Goal: Task Accomplishment & Management: Manage account settings

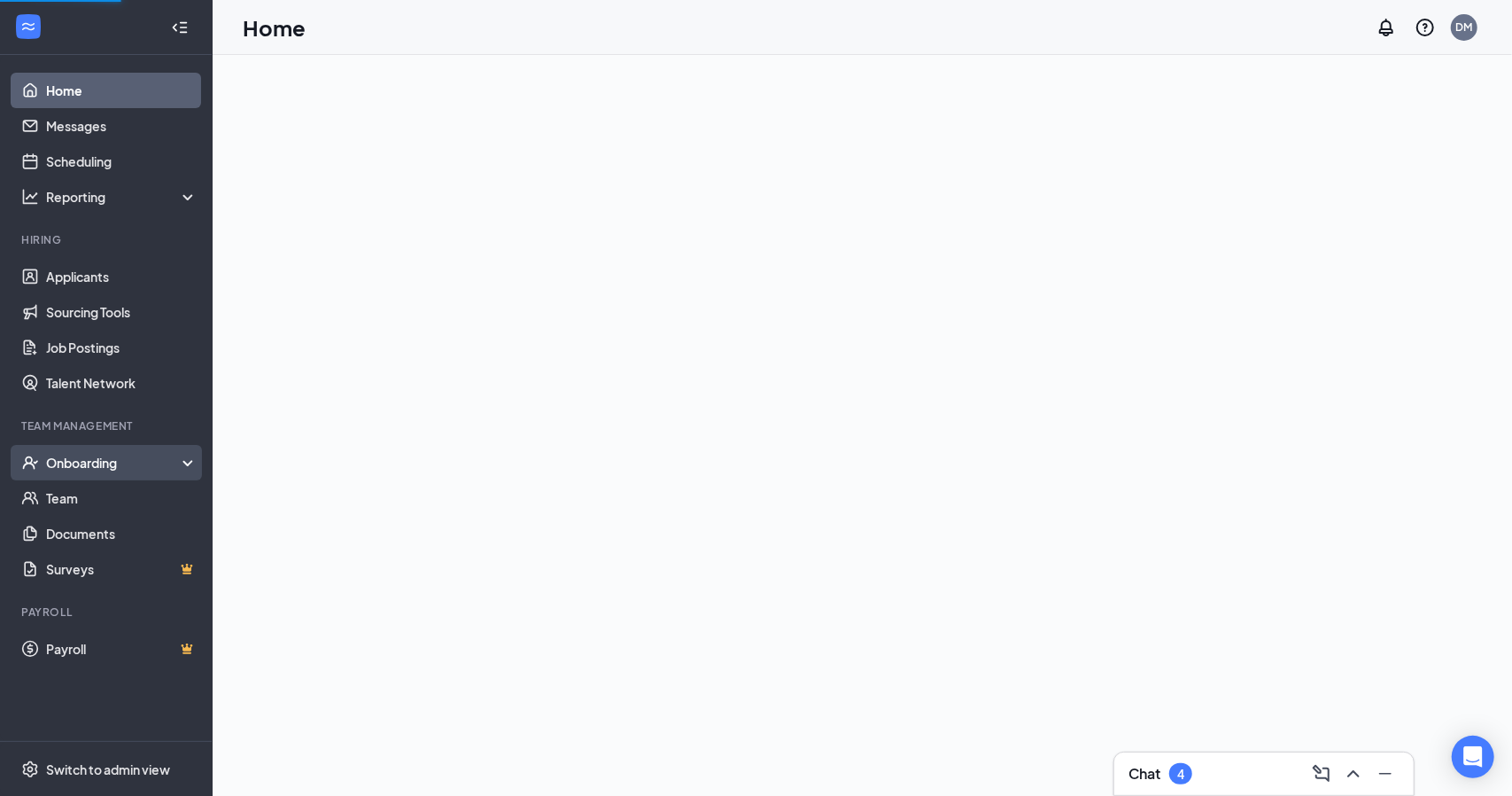
click at [92, 464] on div "Onboarding" at bounding box center [114, 462] width 136 height 18
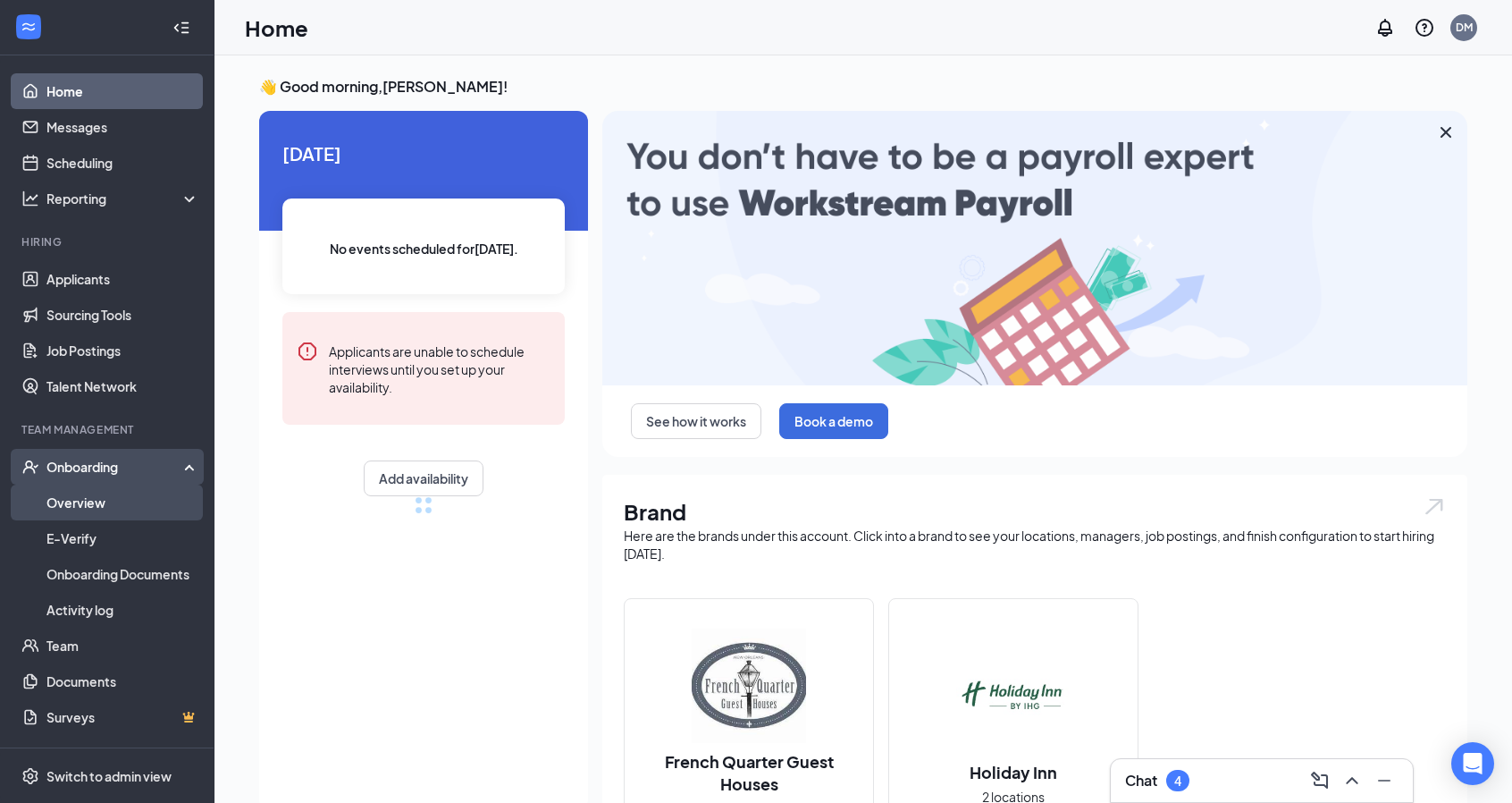
click at [89, 503] on link "Overview" at bounding box center [122, 502] width 153 height 36
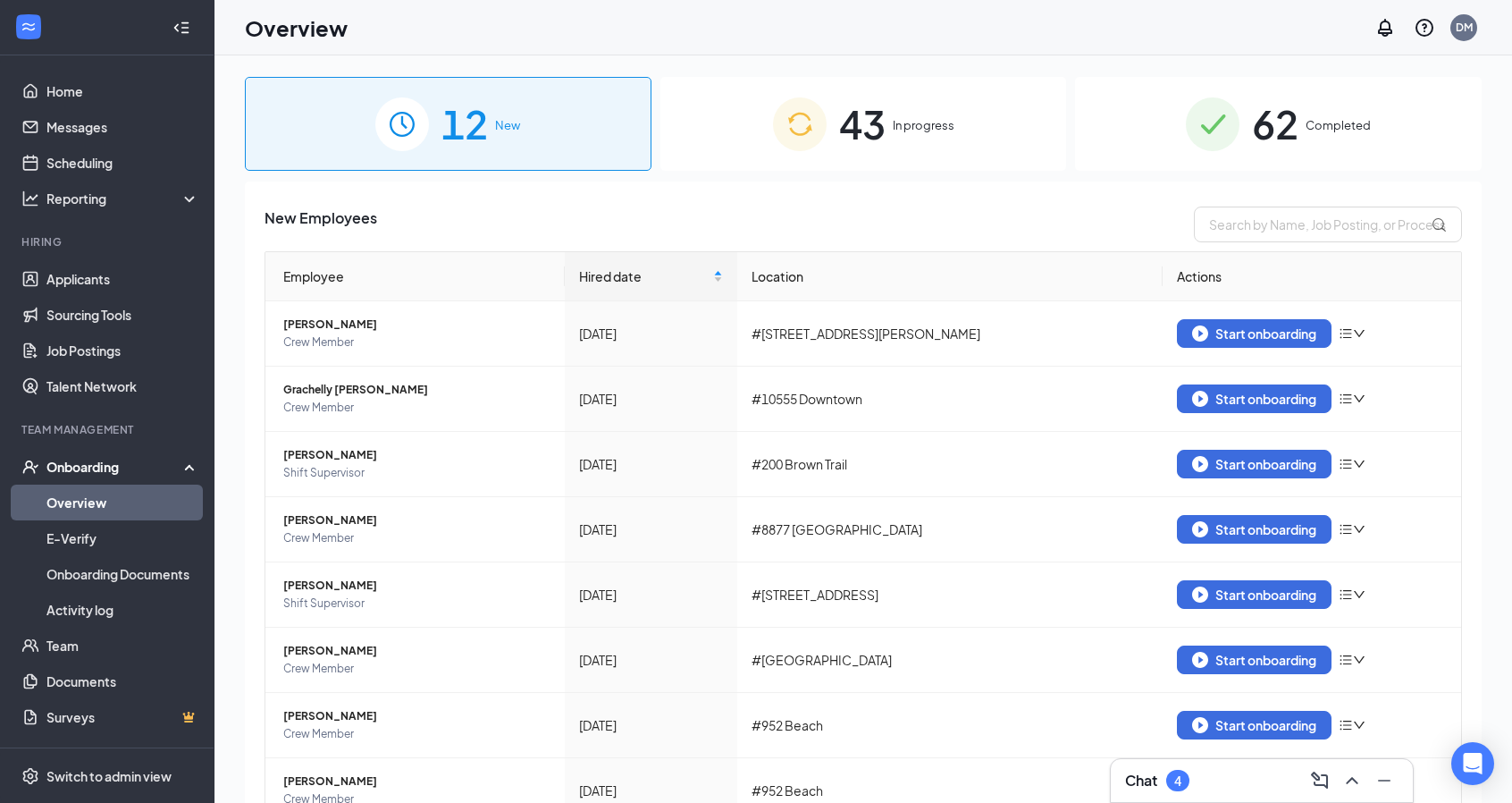
click at [1306, 117] on span "Completed" at bounding box center [1338, 125] width 65 height 18
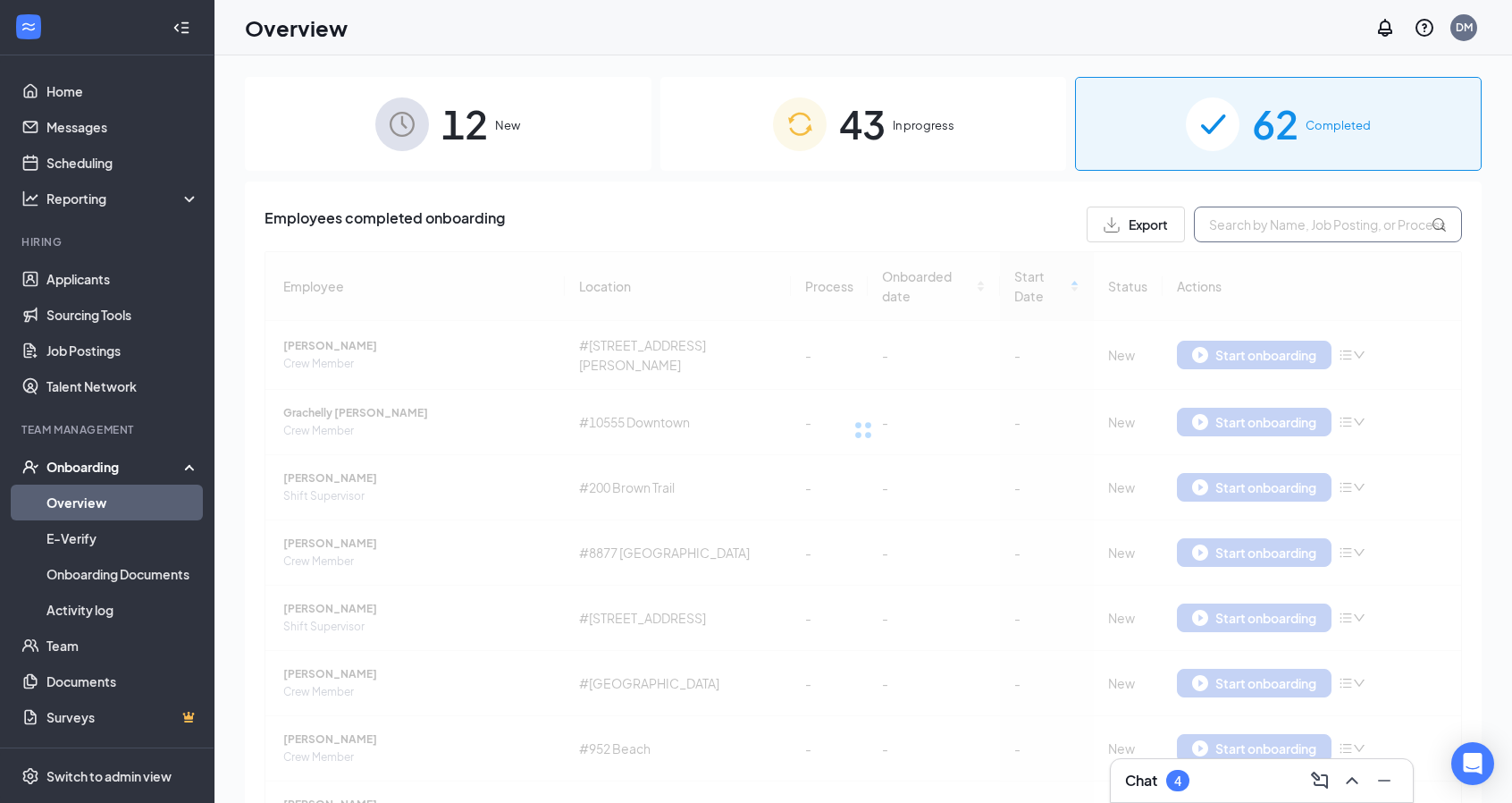
click at [1265, 229] on input "text" at bounding box center [1327, 224] width 268 height 36
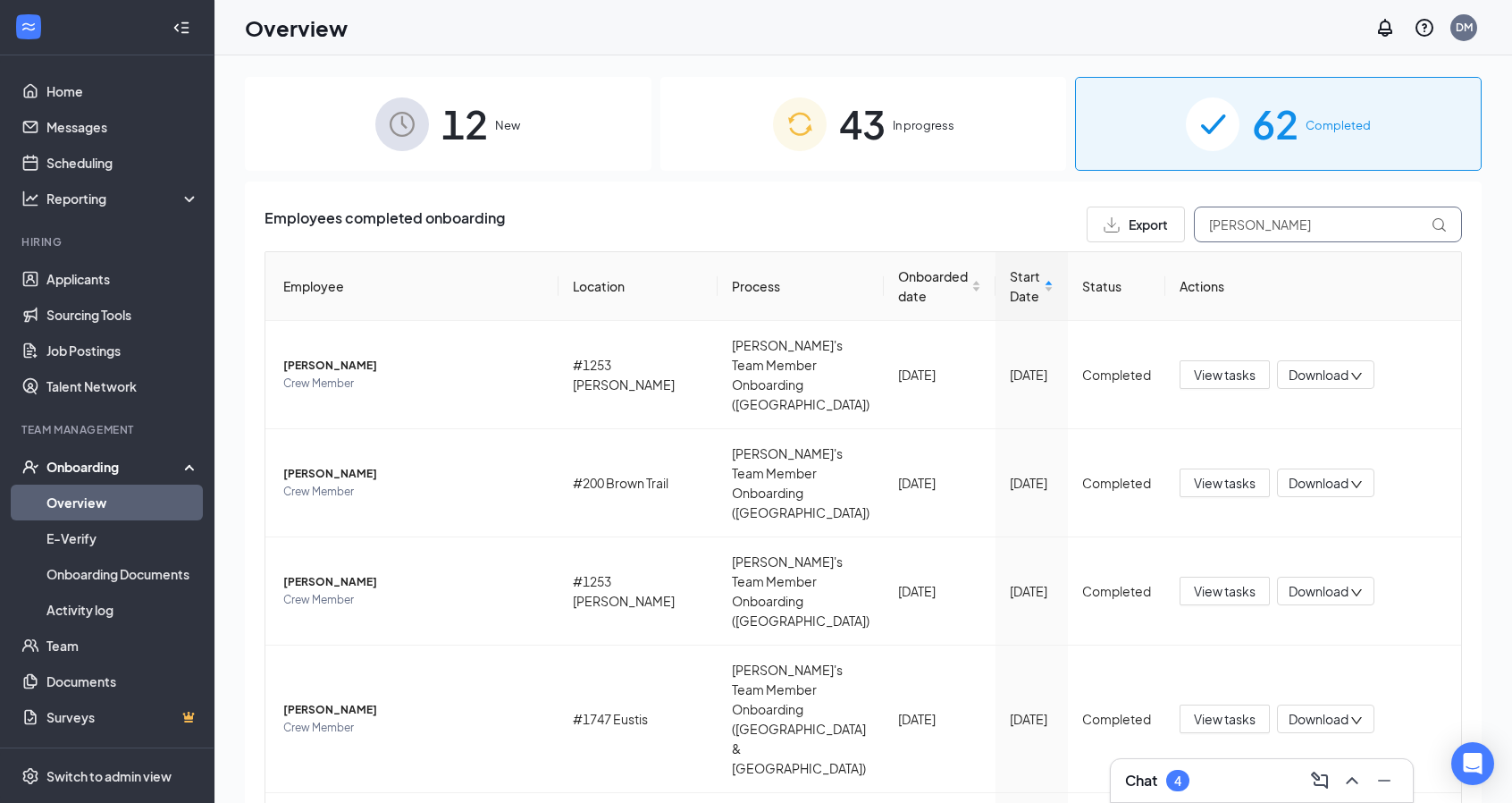
type input "[PERSON_NAME]"
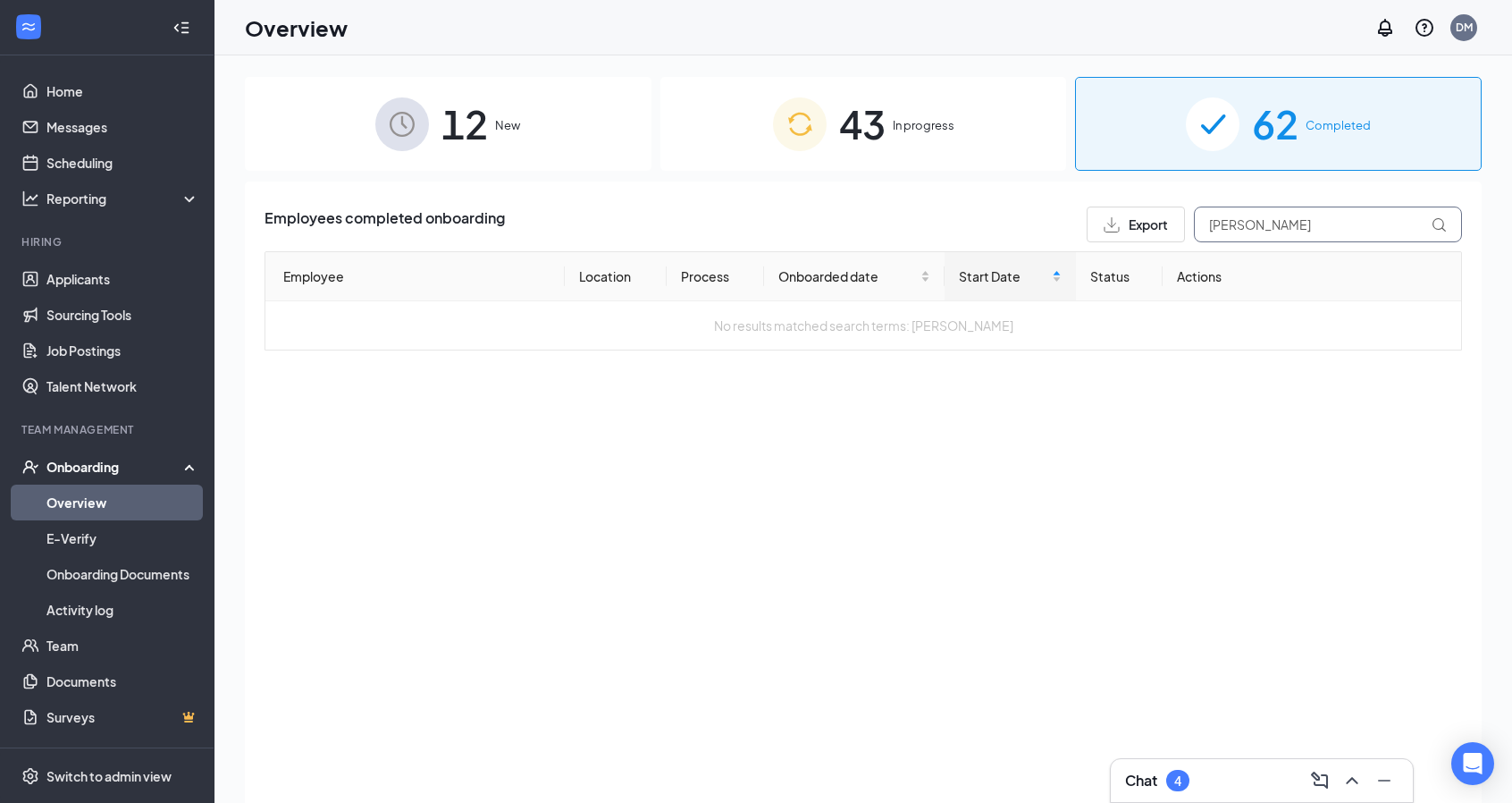
drag, startPoint x: 1265, startPoint y: 230, endPoint x: 1200, endPoint y: 237, distance: 65.4
click at [1200, 237] on input "[PERSON_NAME]" at bounding box center [1327, 224] width 268 height 36
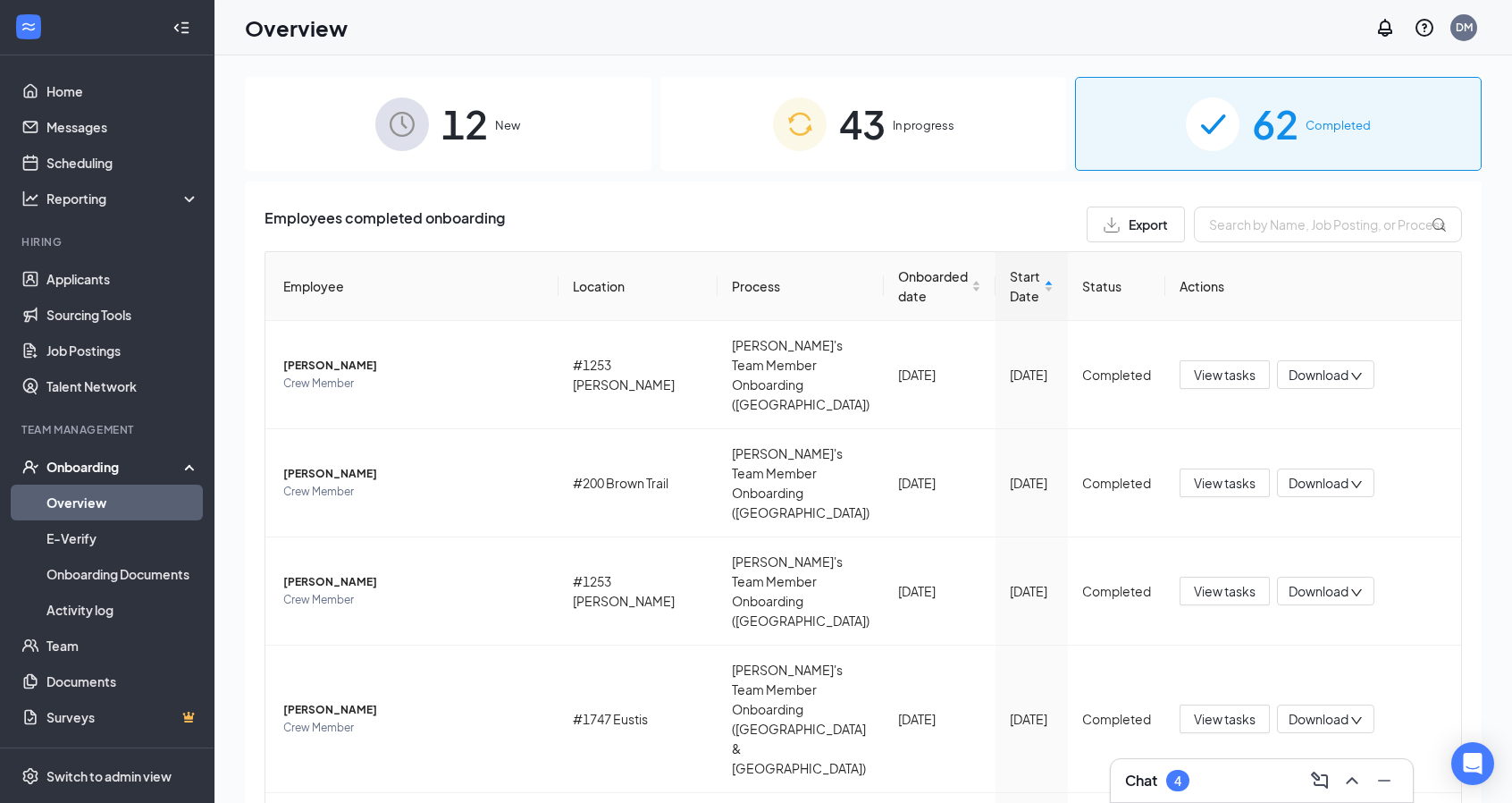
click at [944, 129] on span "In progress" at bounding box center [923, 125] width 61 height 18
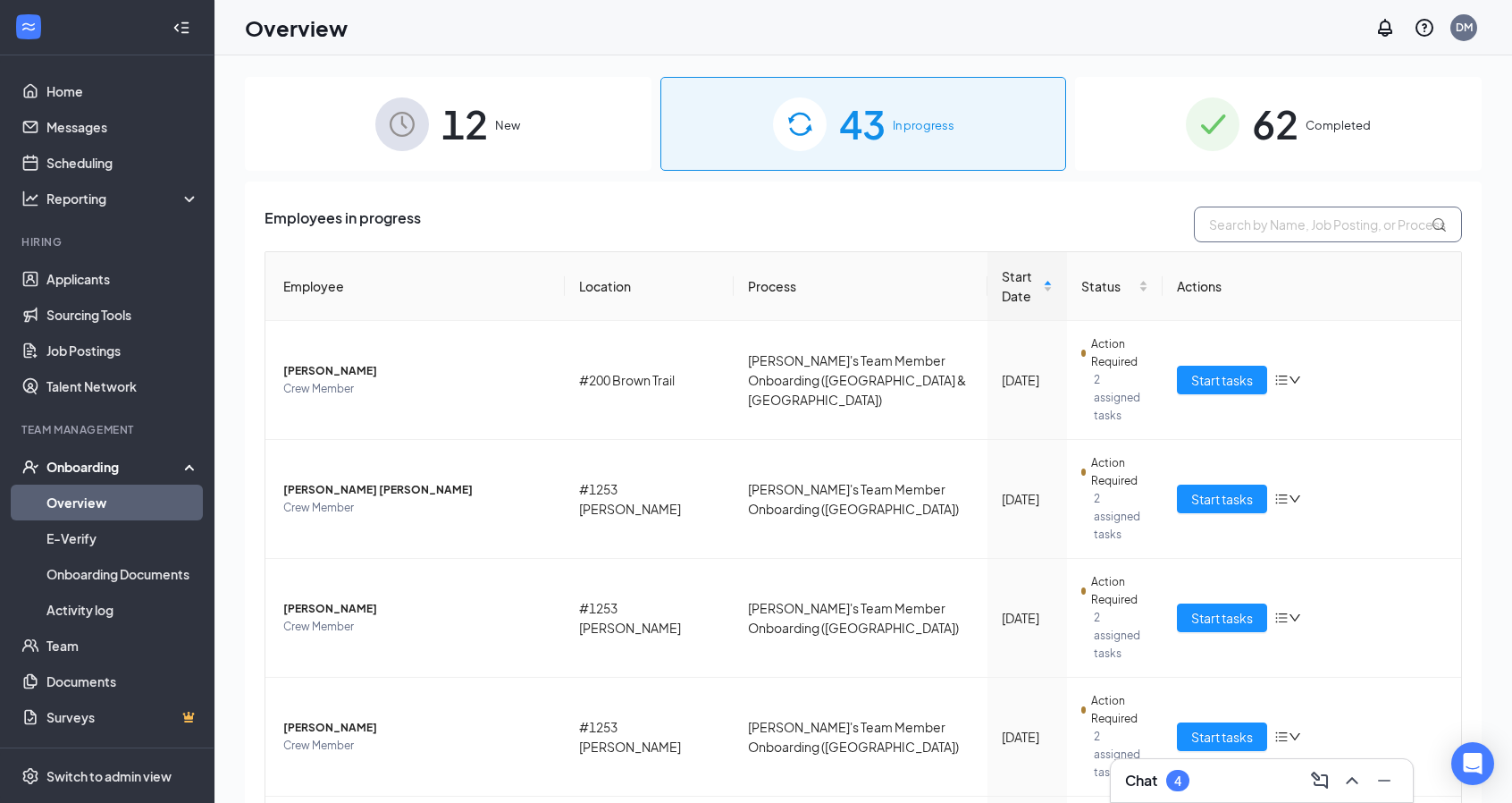
click at [1255, 231] on input "text" at bounding box center [1327, 224] width 268 height 36
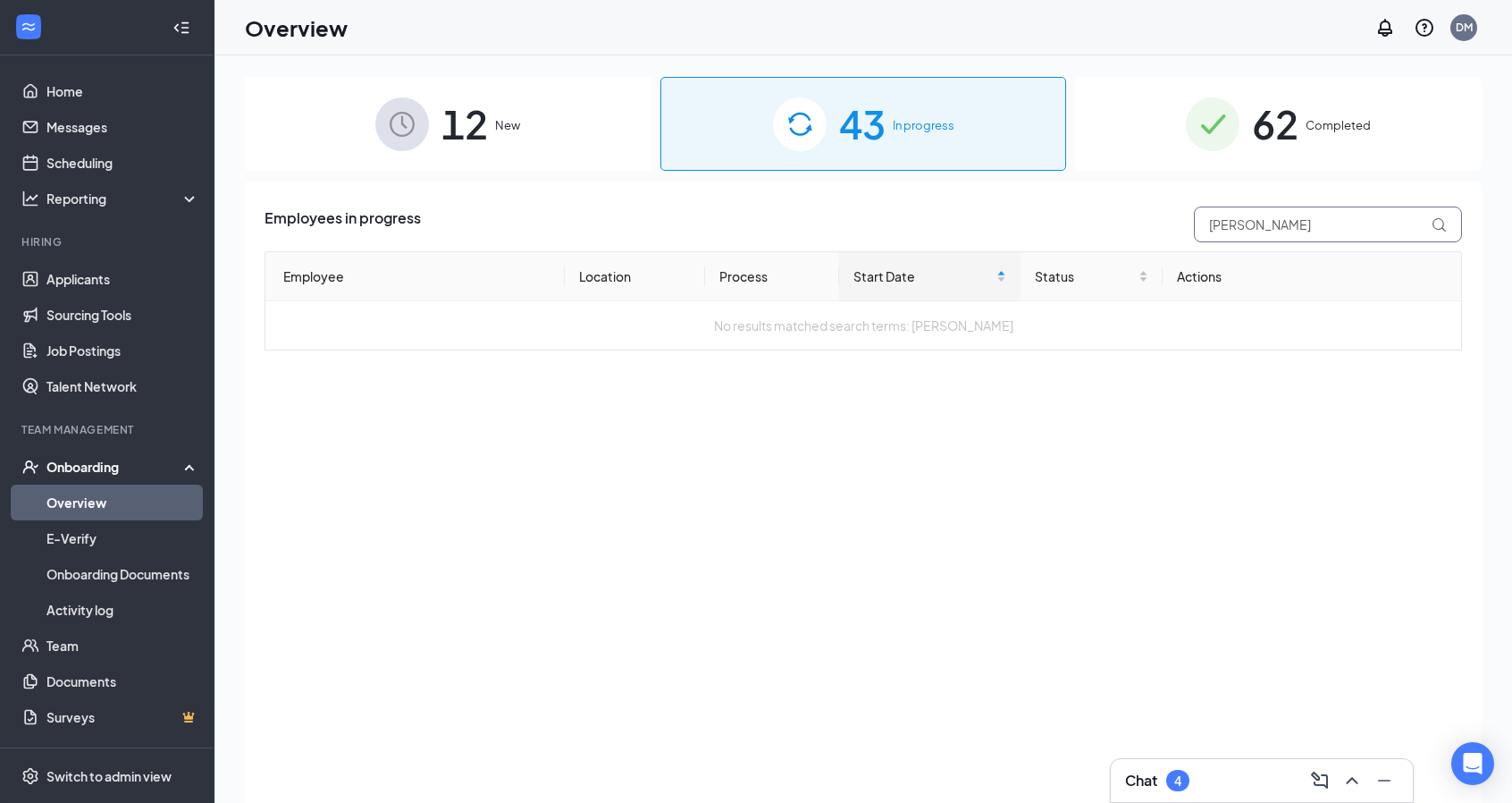
drag, startPoint x: 1276, startPoint y: 230, endPoint x: 1189, endPoint y: 228, distance: 87.0
click at [1189, 228] on div "[PERSON_NAME]" at bounding box center [1323, 224] width 278 height 36
type input "[PERSON_NAME]"
